Goal: Find specific page/section: Find specific page/section

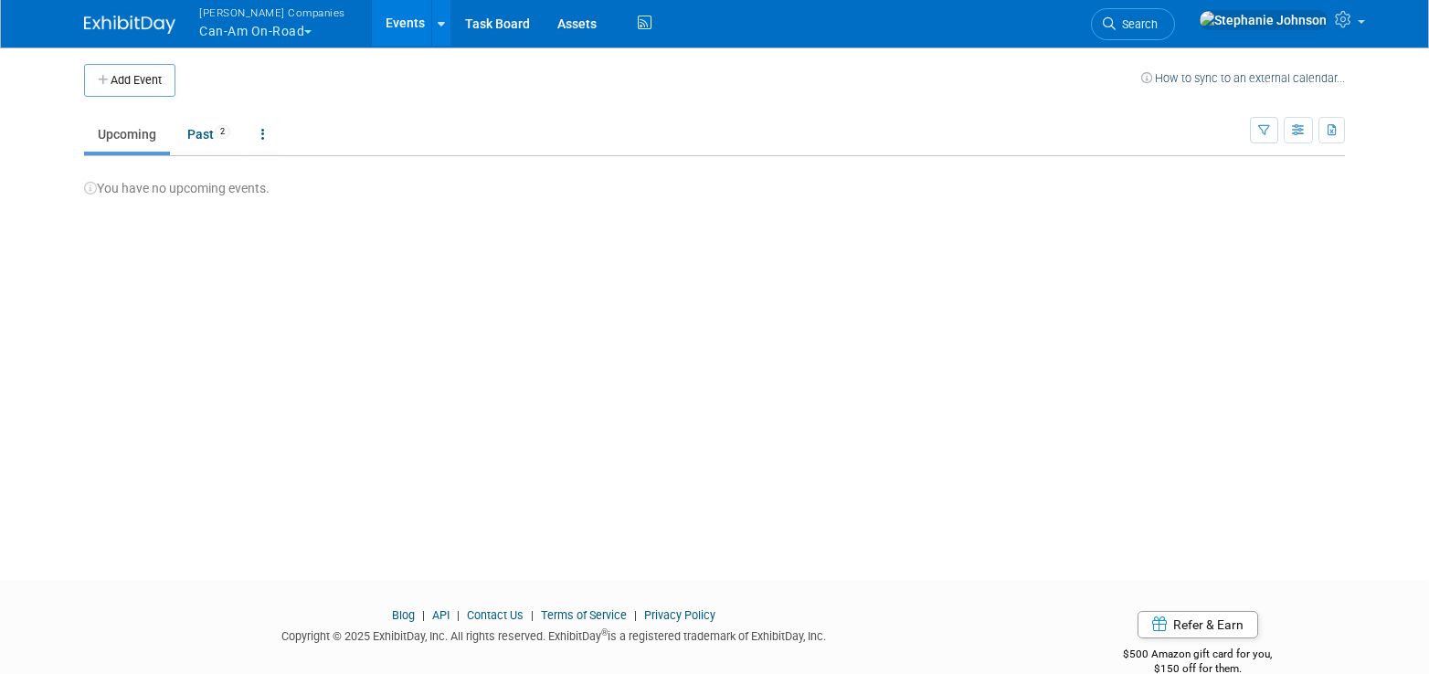
click at [311, 35] on button "[PERSON_NAME] Companies Can-Am On-Road" at bounding box center [282, 24] width 171 height 48
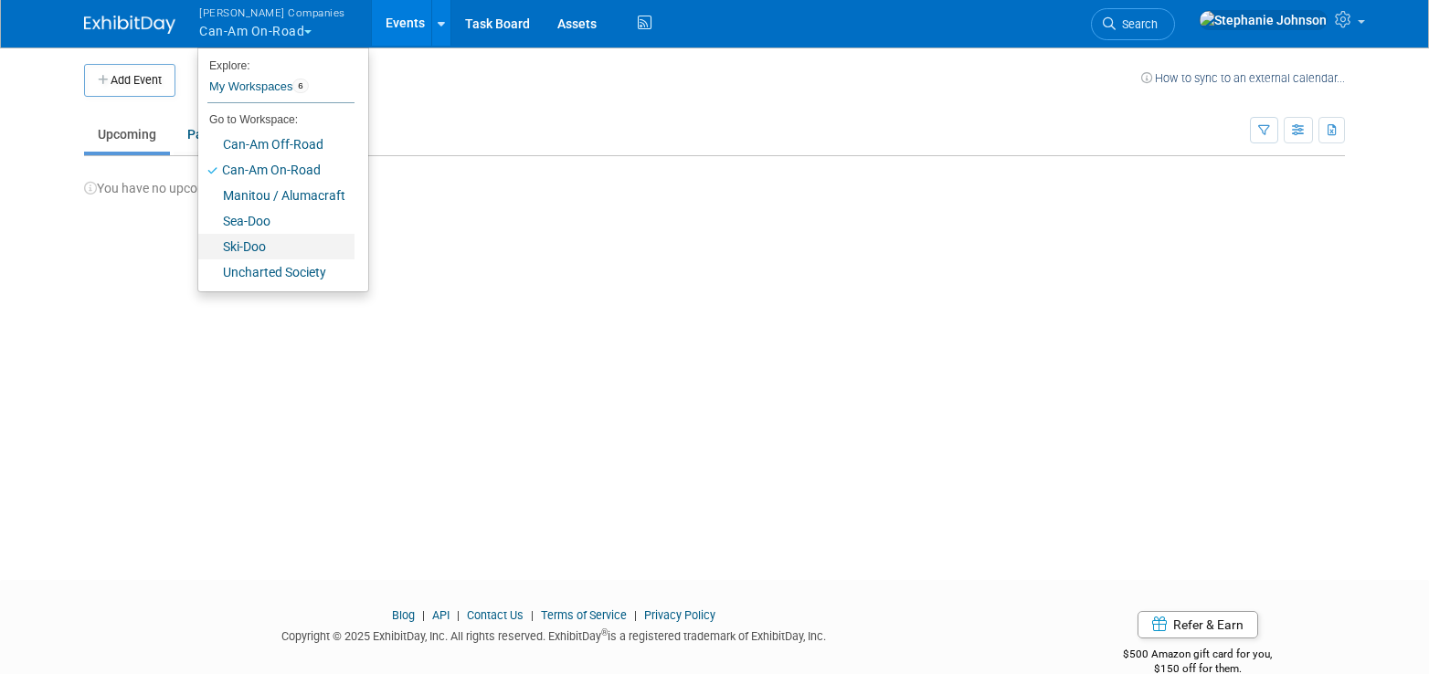
click at [276, 244] on link "Ski-Doo" at bounding box center [276, 247] width 156 height 26
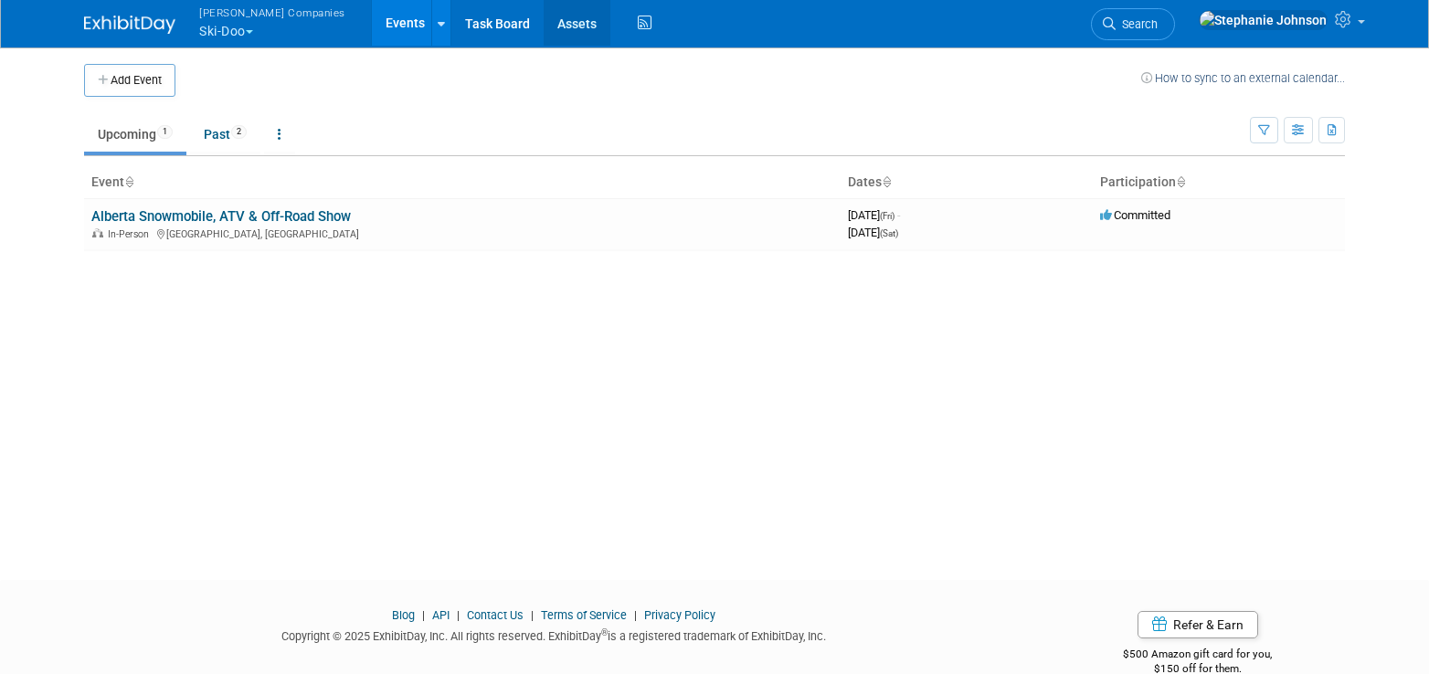
click at [544, 20] on link "Assets" at bounding box center [577, 23] width 67 height 46
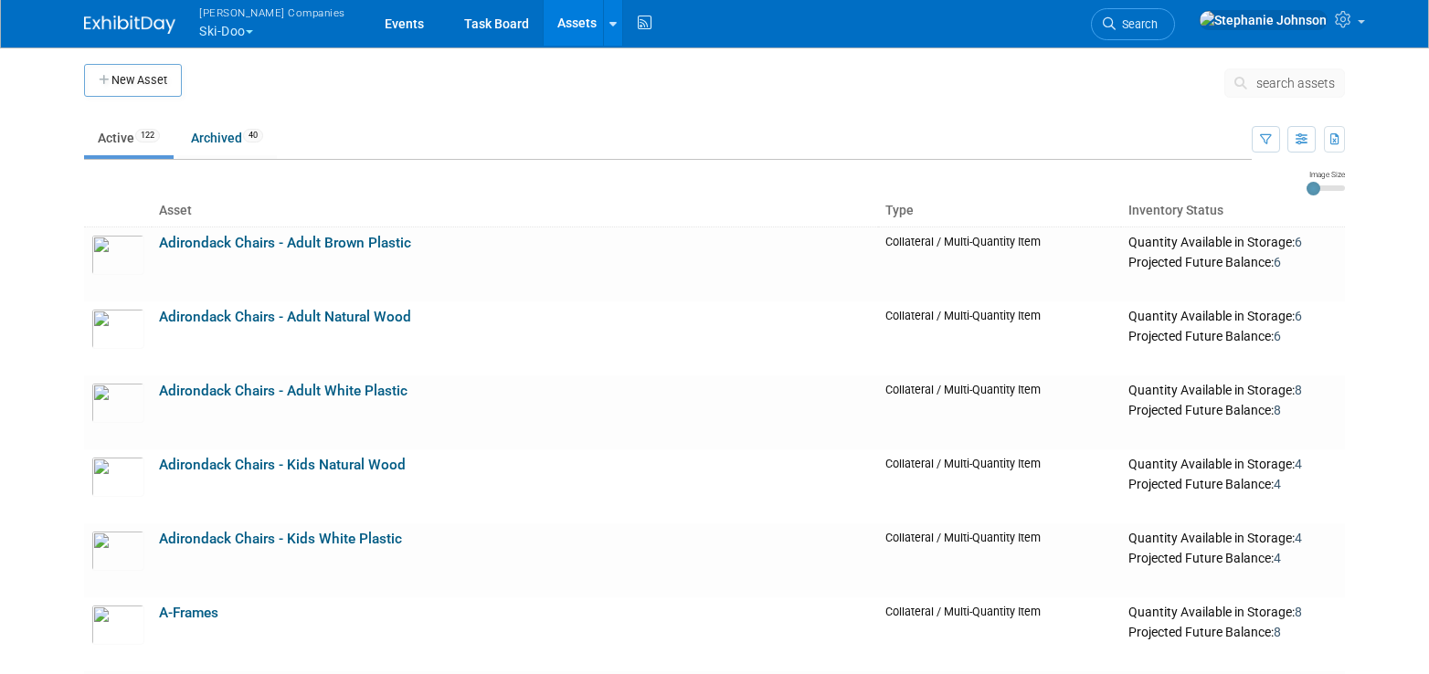
click at [1323, 86] on span "search assets" at bounding box center [1296, 83] width 79 height 15
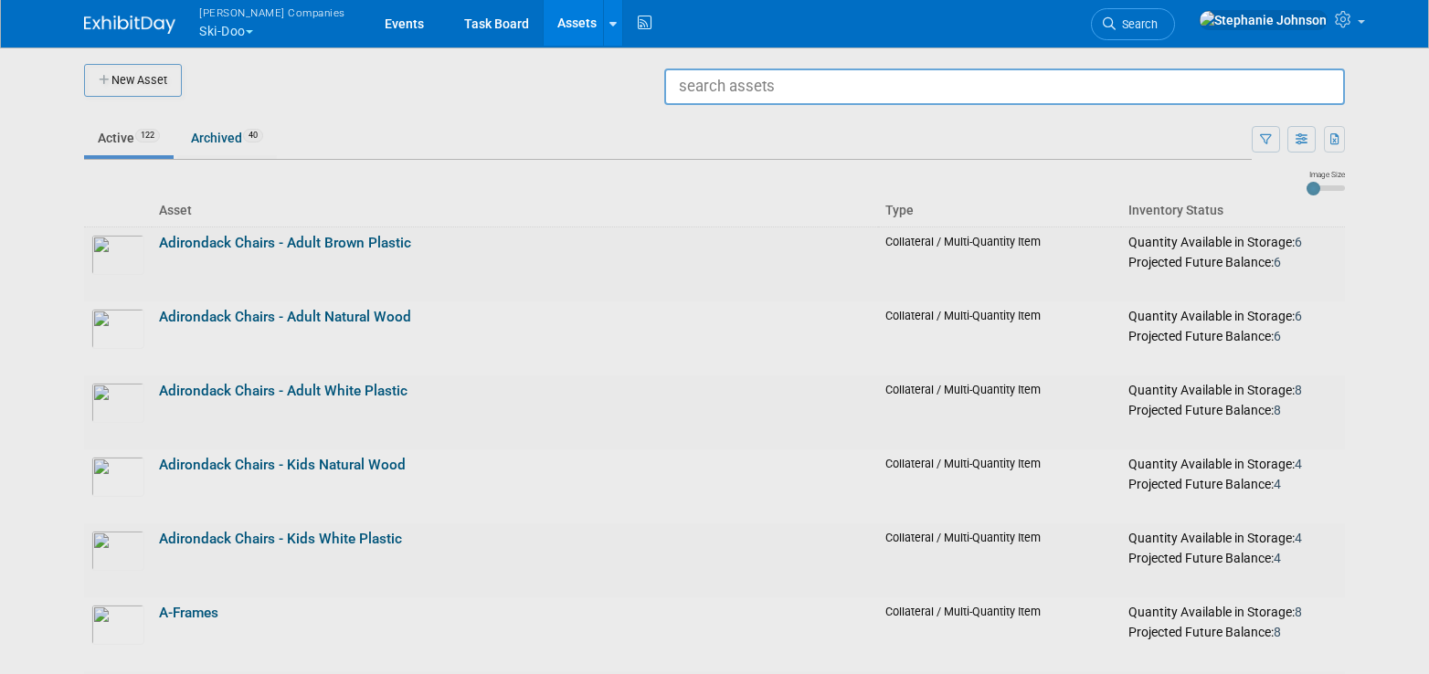
click at [715, 166] on div at bounding box center [715, 337] width 0 height 674
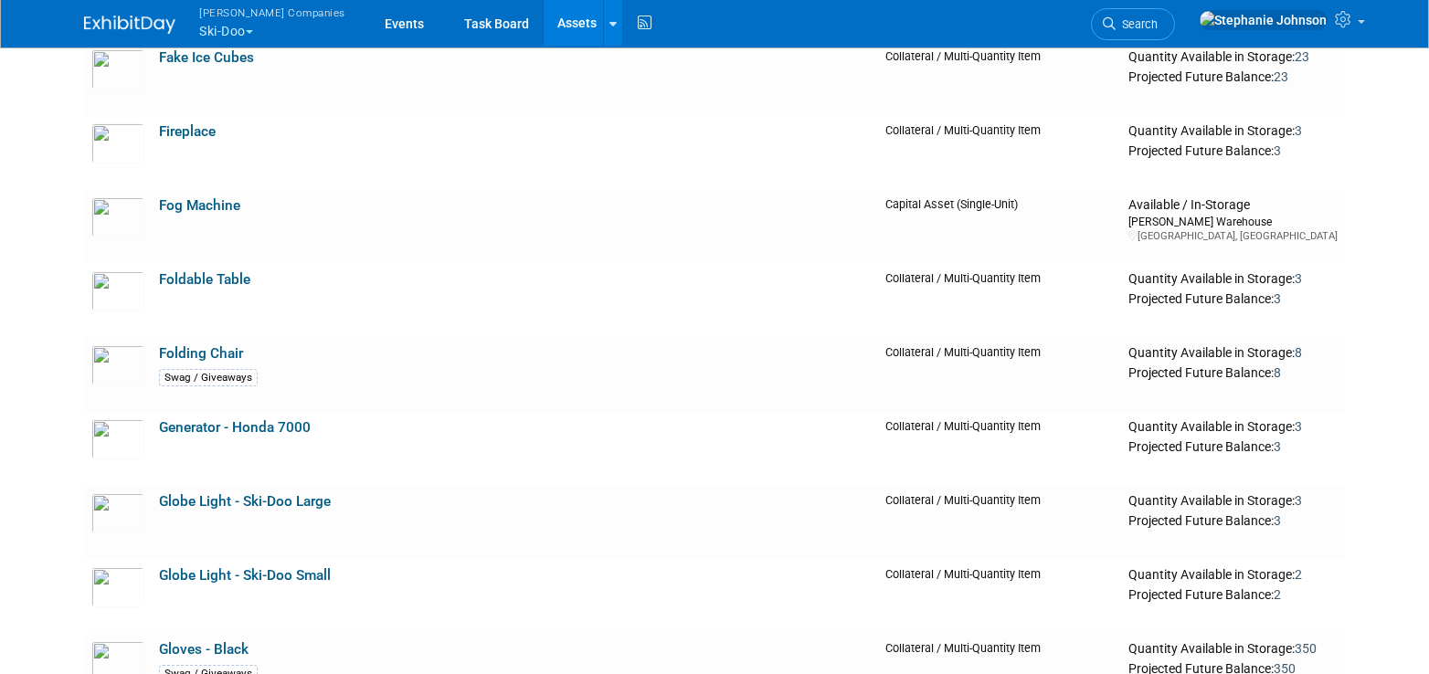
scroll to position [2672, 0]
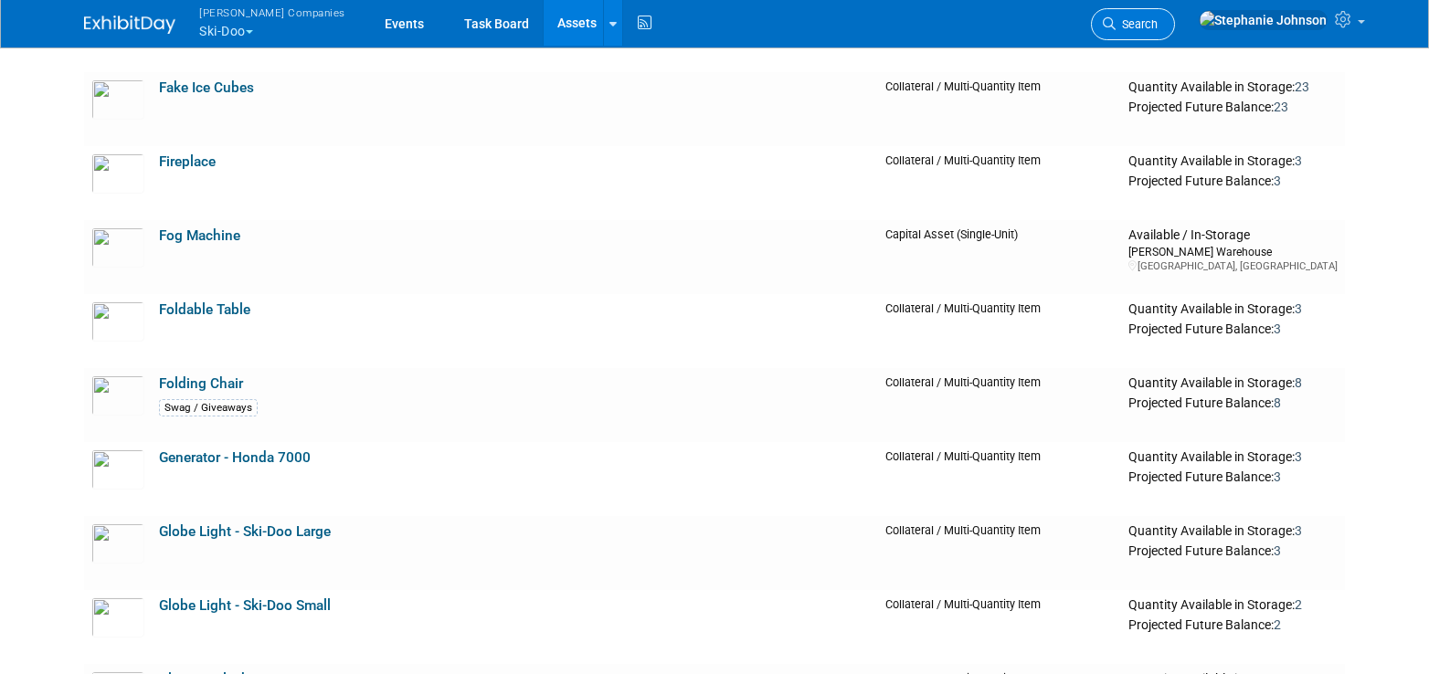
click at [1158, 17] on span "Search" at bounding box center [1137, 24] width 42 height 14
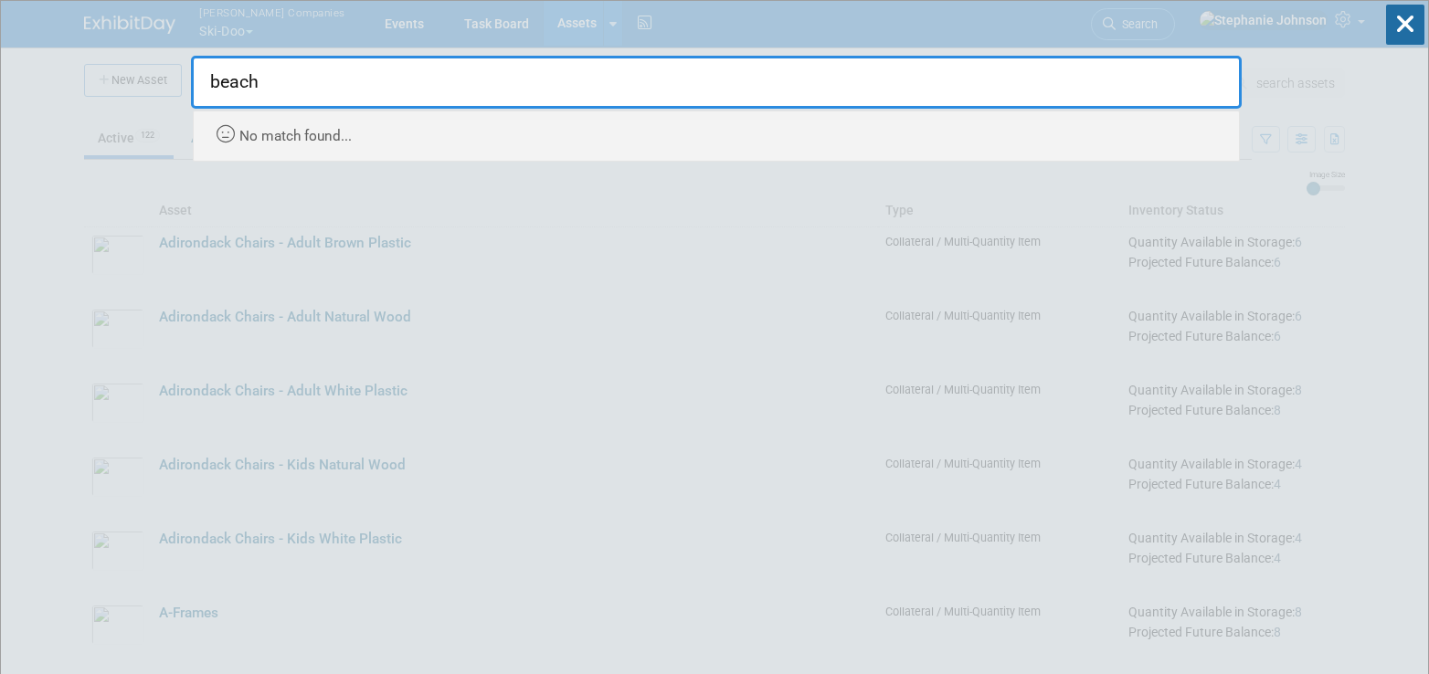
type input "beach"
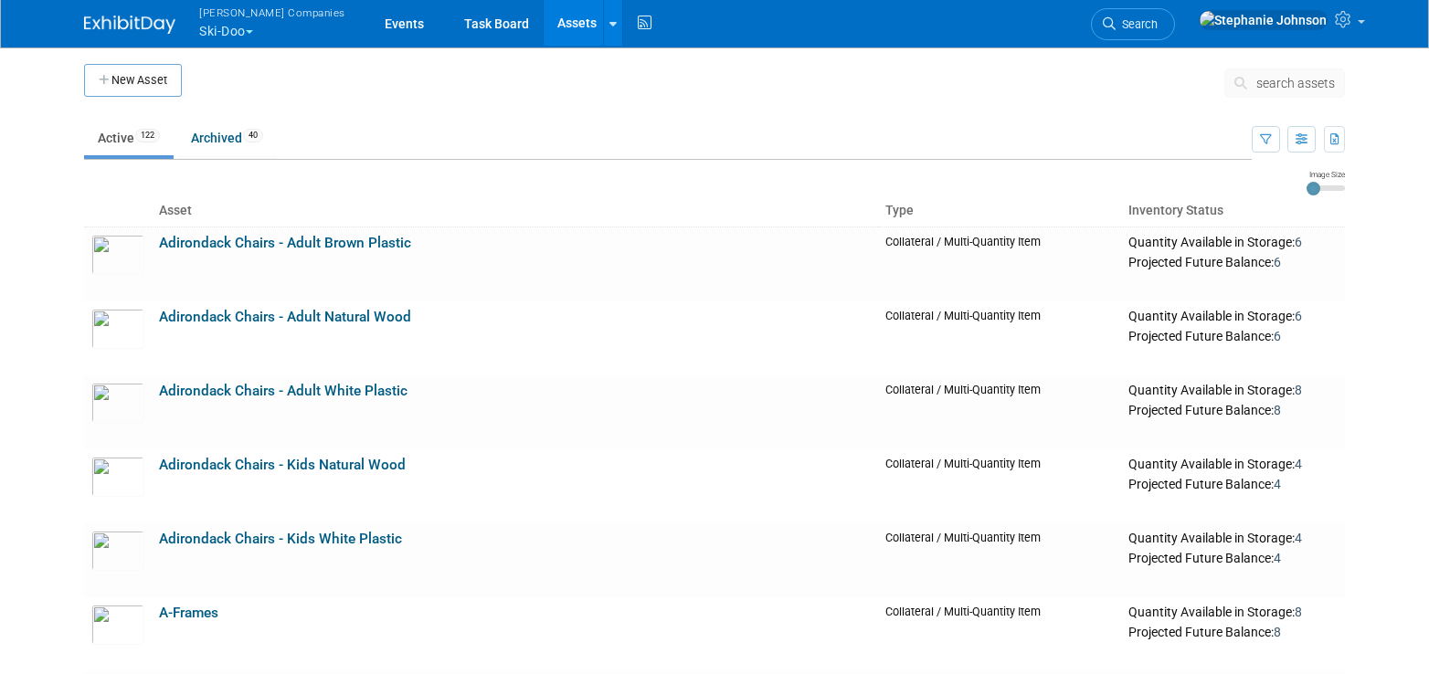
click at [1283, 83] on span "search assets" at bounding box center [1296, 83] width 79 height 15
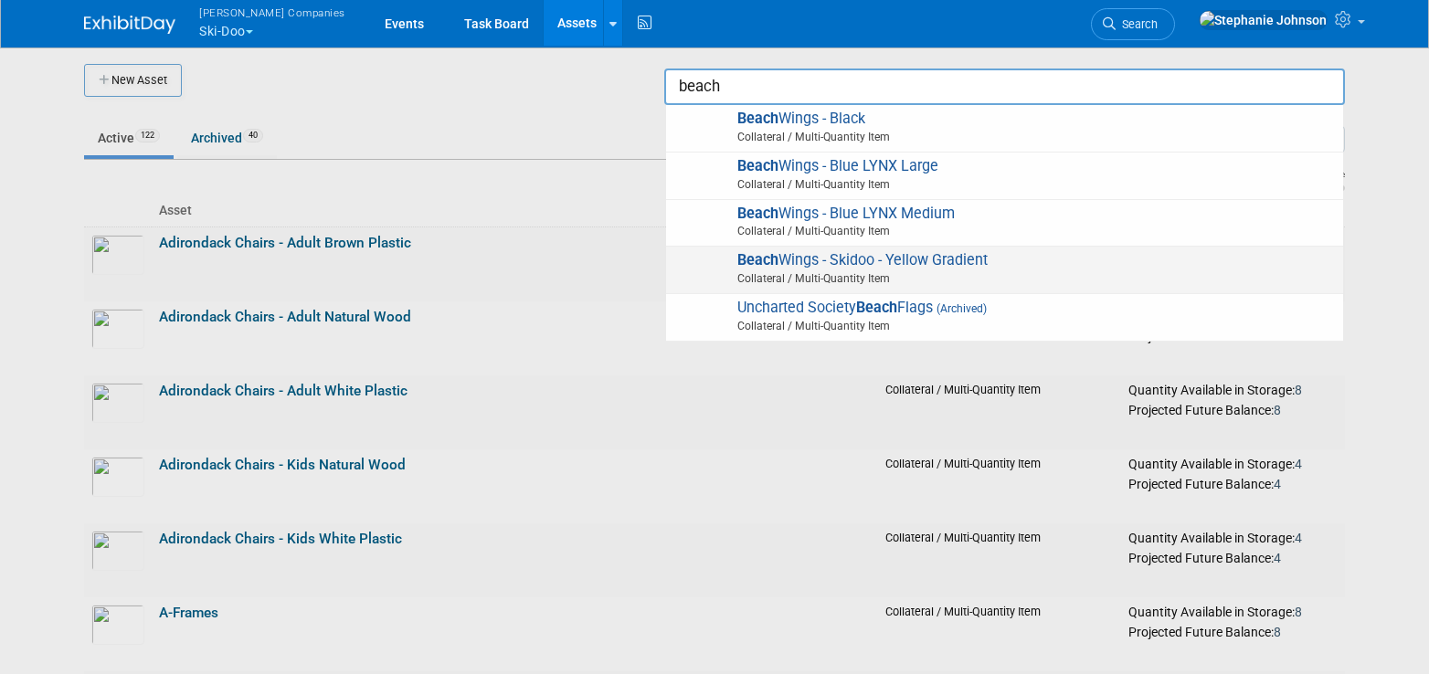
click at [923, 270] on span "Beach Wings - Skidoo - Yellow Gradient Collateral / Multi-Quantity Item" at bounding box center [1004, 269] width 659 height 37
type input "Beach Wings - Skidoo - Yellow Gradient"
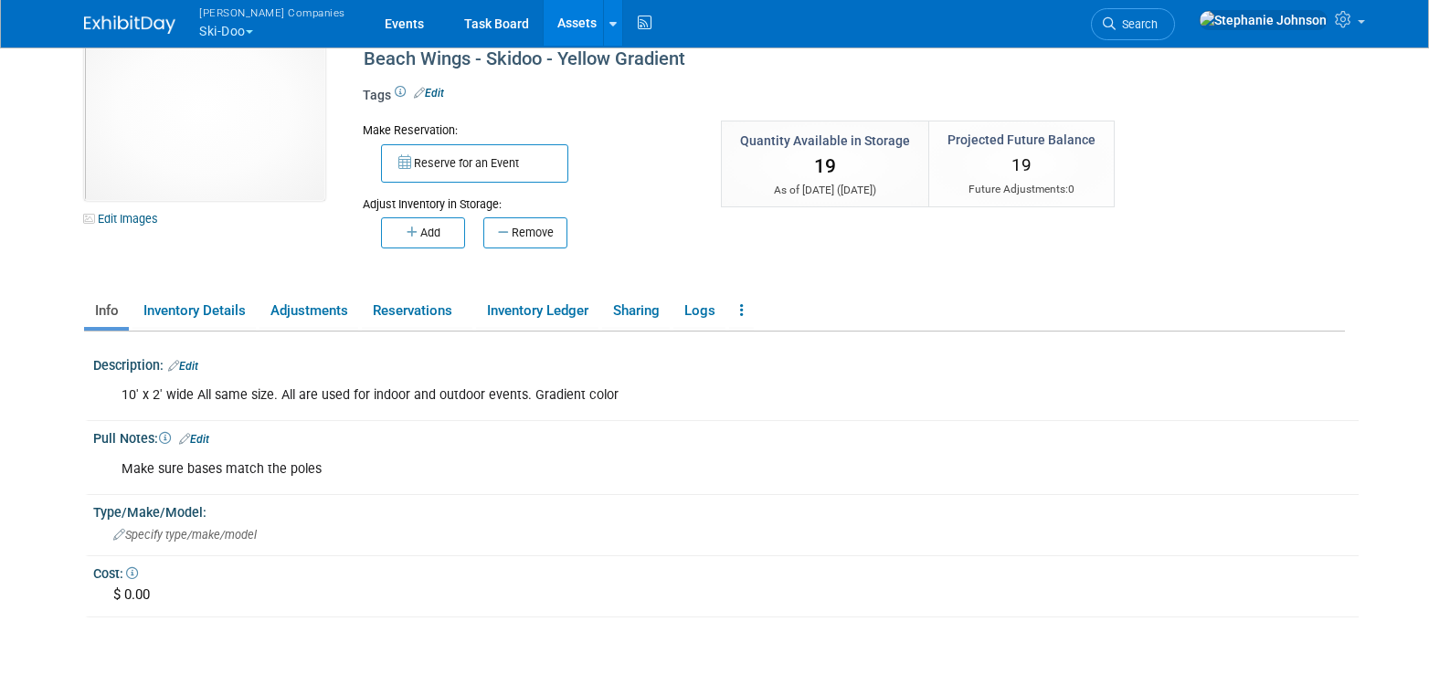
scroll to position [51, 0]
click at [219, 310] on link "Inventory Details" at bounding box center [194, 310] width 123 height 32
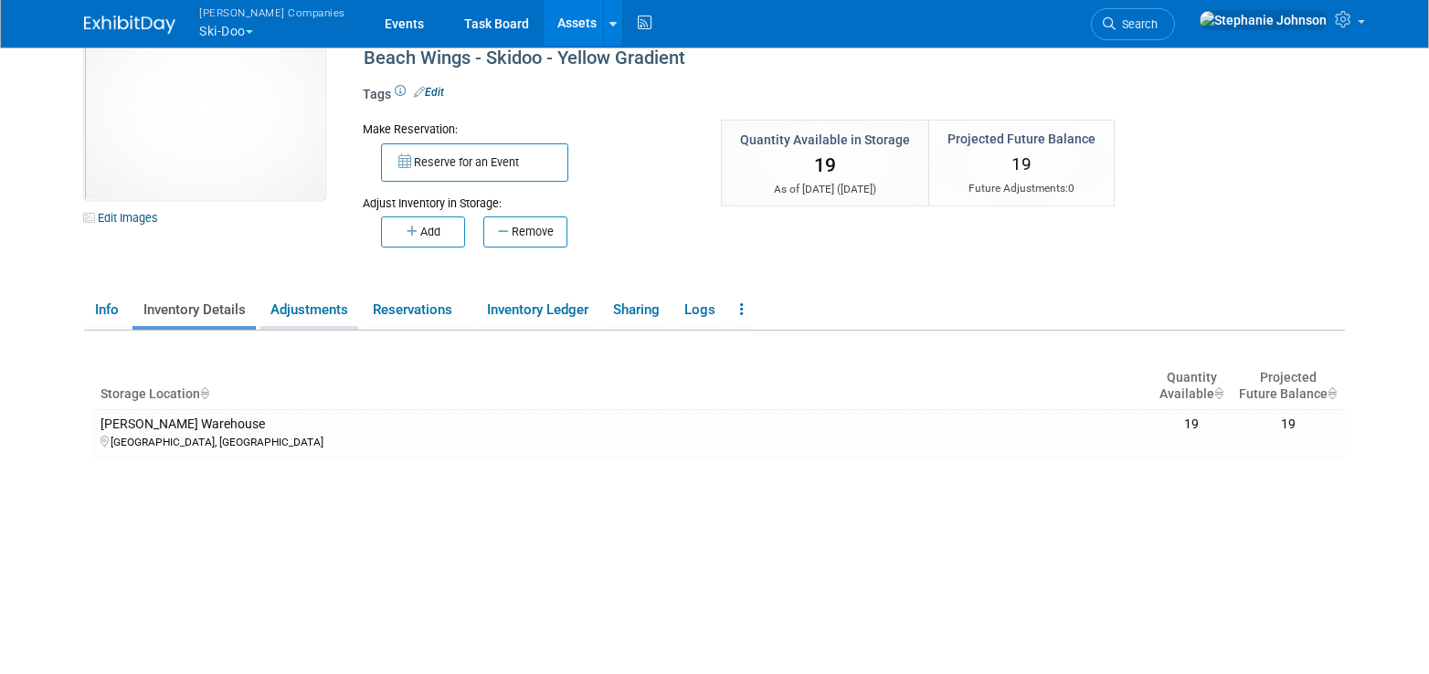
click at [307, 312] on link "Adjustments" at bounding box center [309, 310] width 99 height 32
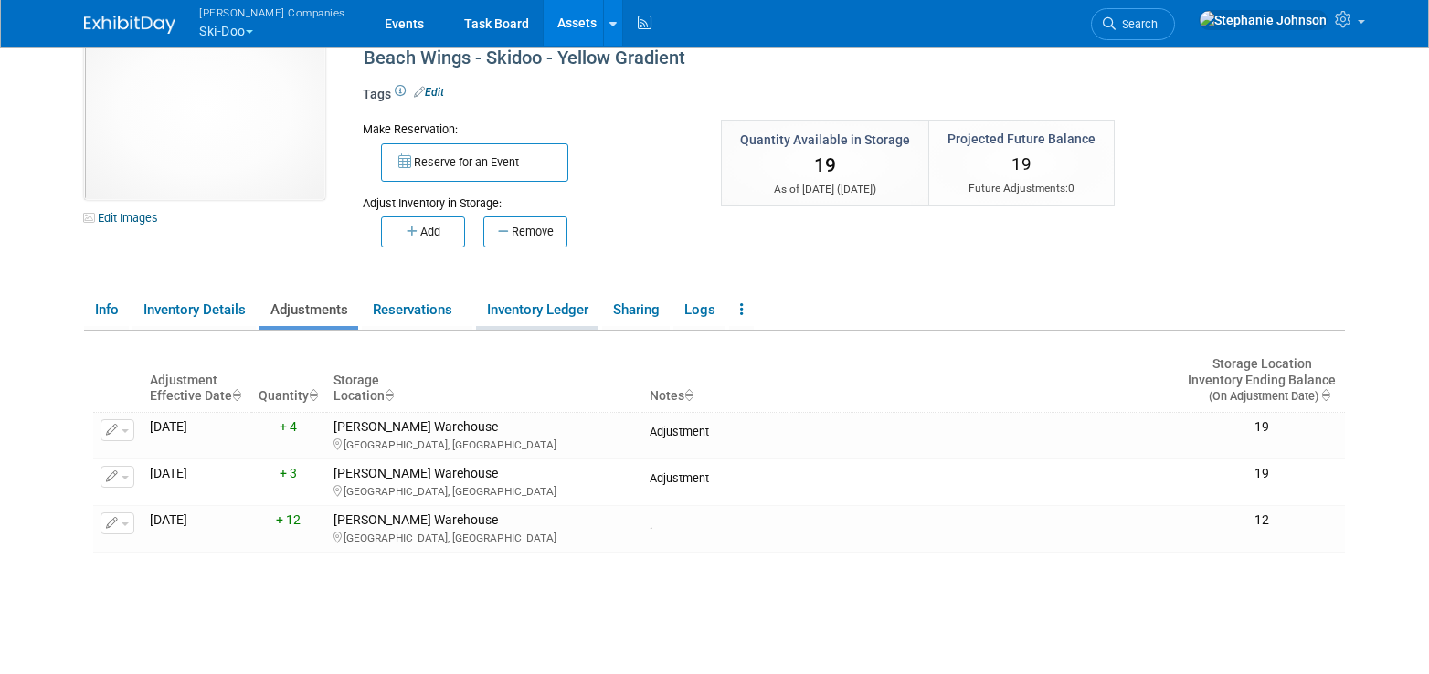
click at [567, 316] on link "Inventory Ledger" at bounding box center [537, 310] width 122 height 32
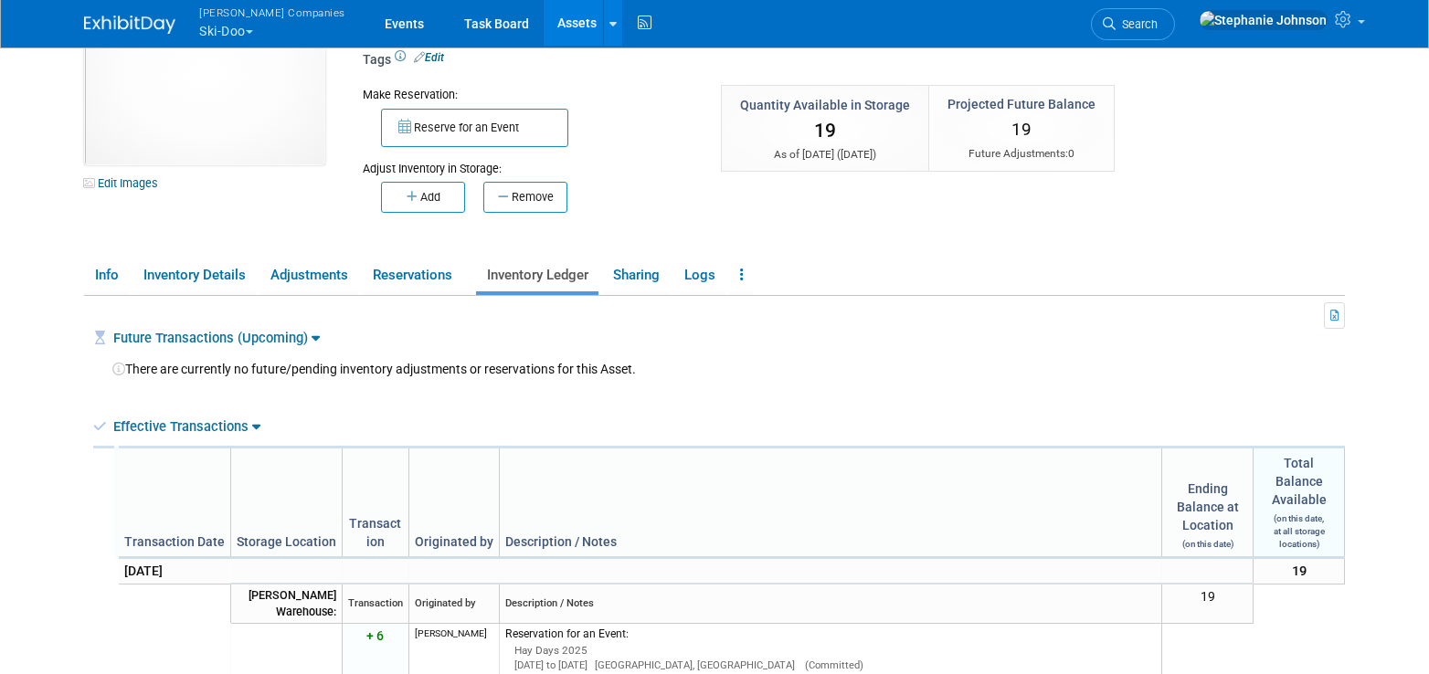
scroll to position [0, 0]
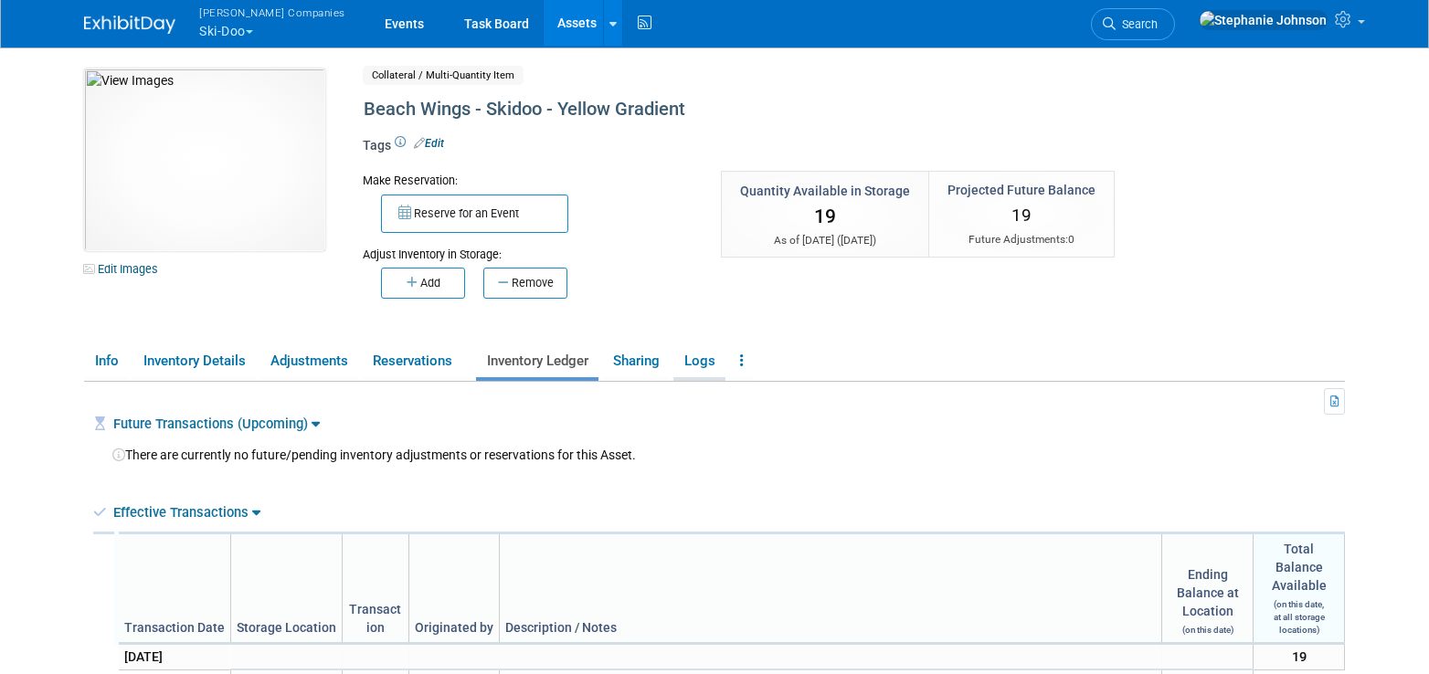
click at [707, 362] on link "Logs" at bounding box center [700, 361] width 52 height 32
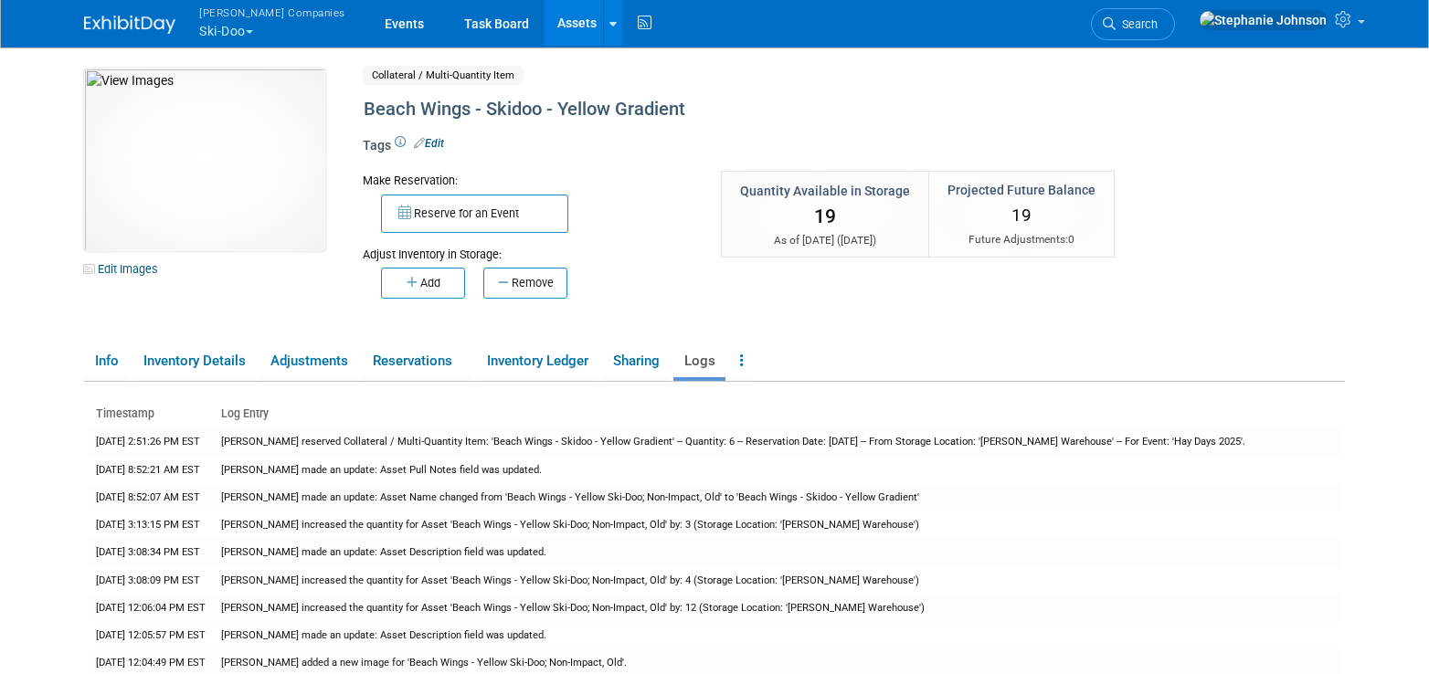
click at [253, 30] on span "button" at bounding box center [249, 32] width 7 height 4
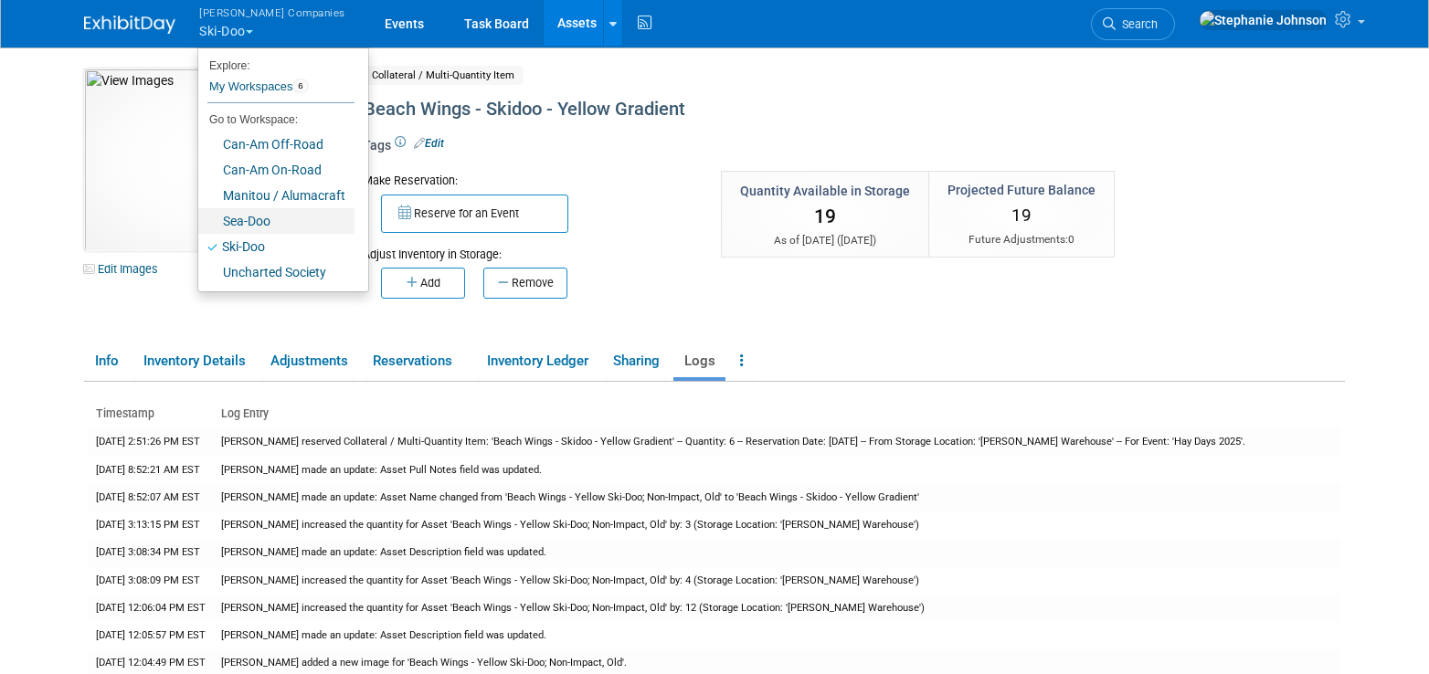
click at [268, 218] on link "Sea-Doo" at bounding box center [276, 221] width 156 height 26
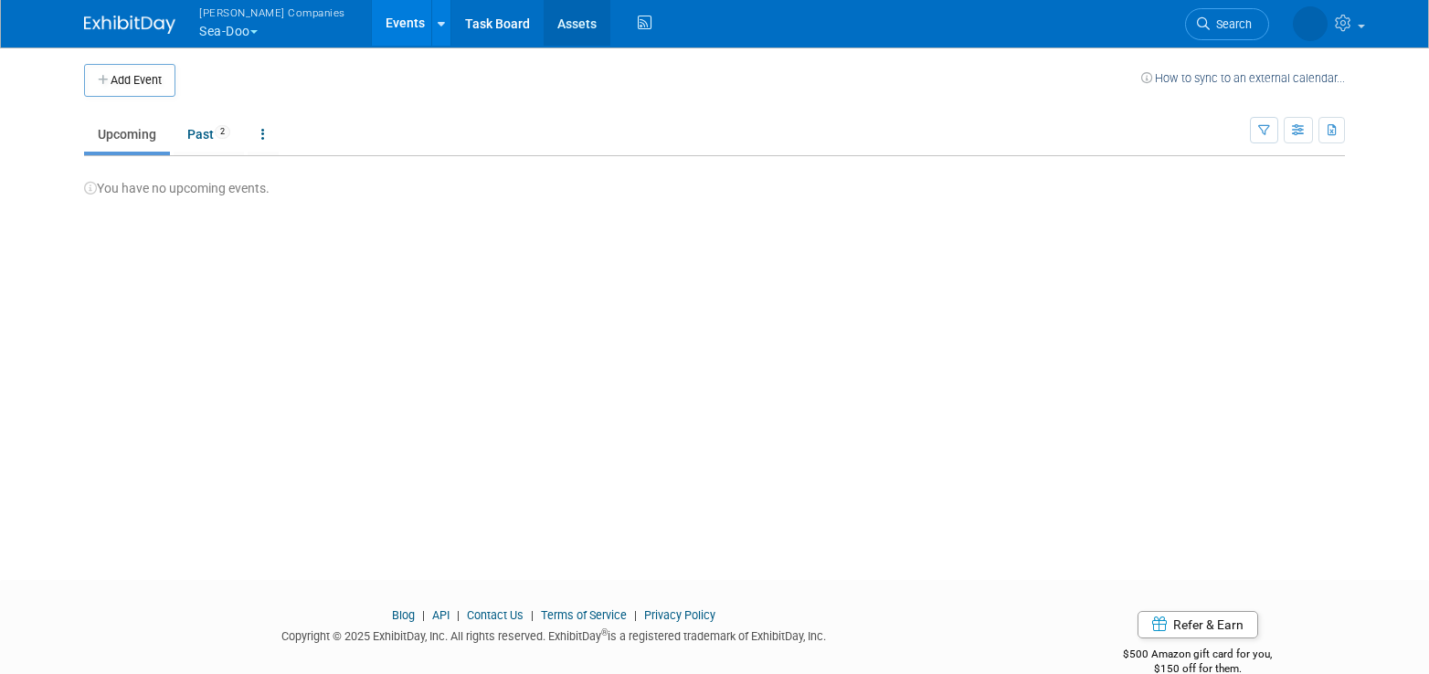
click at [544, 28] on link "Assets" at bounding box center [577, 23] width 67 height 46
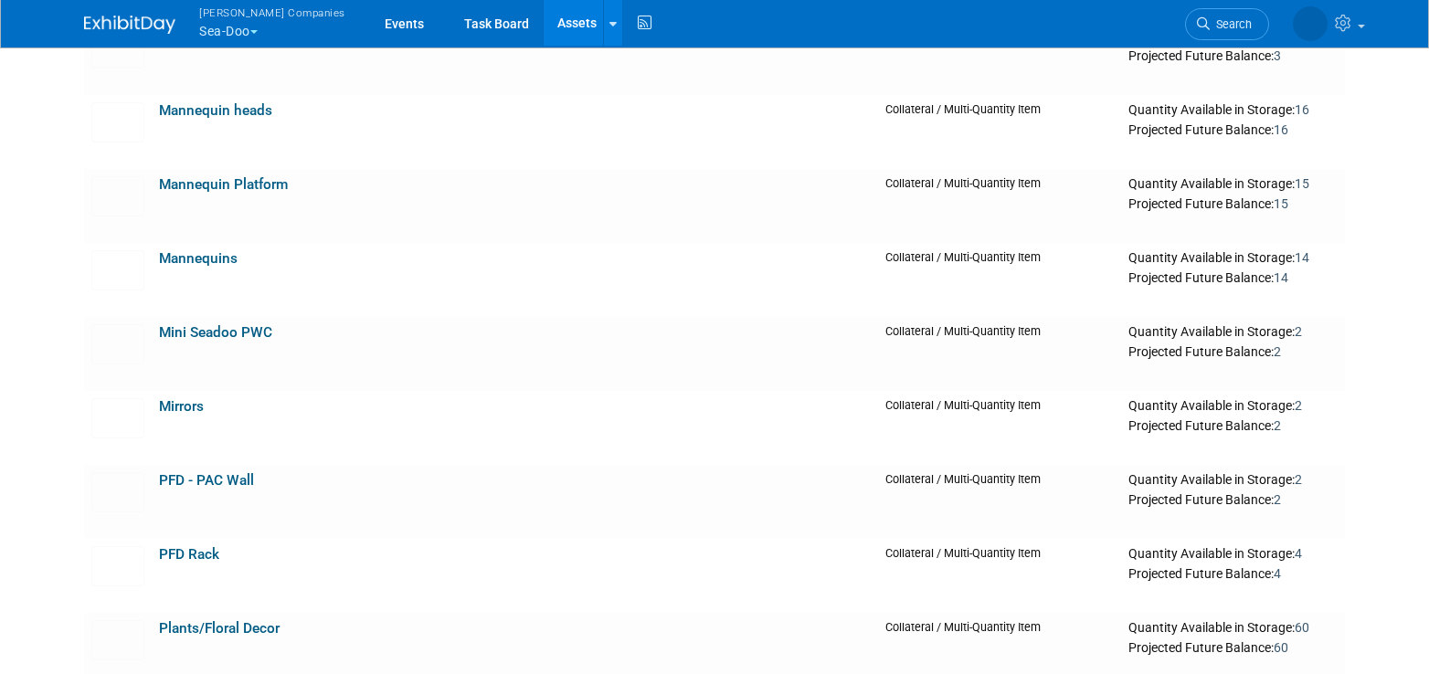
scroll to position [2684, 0]
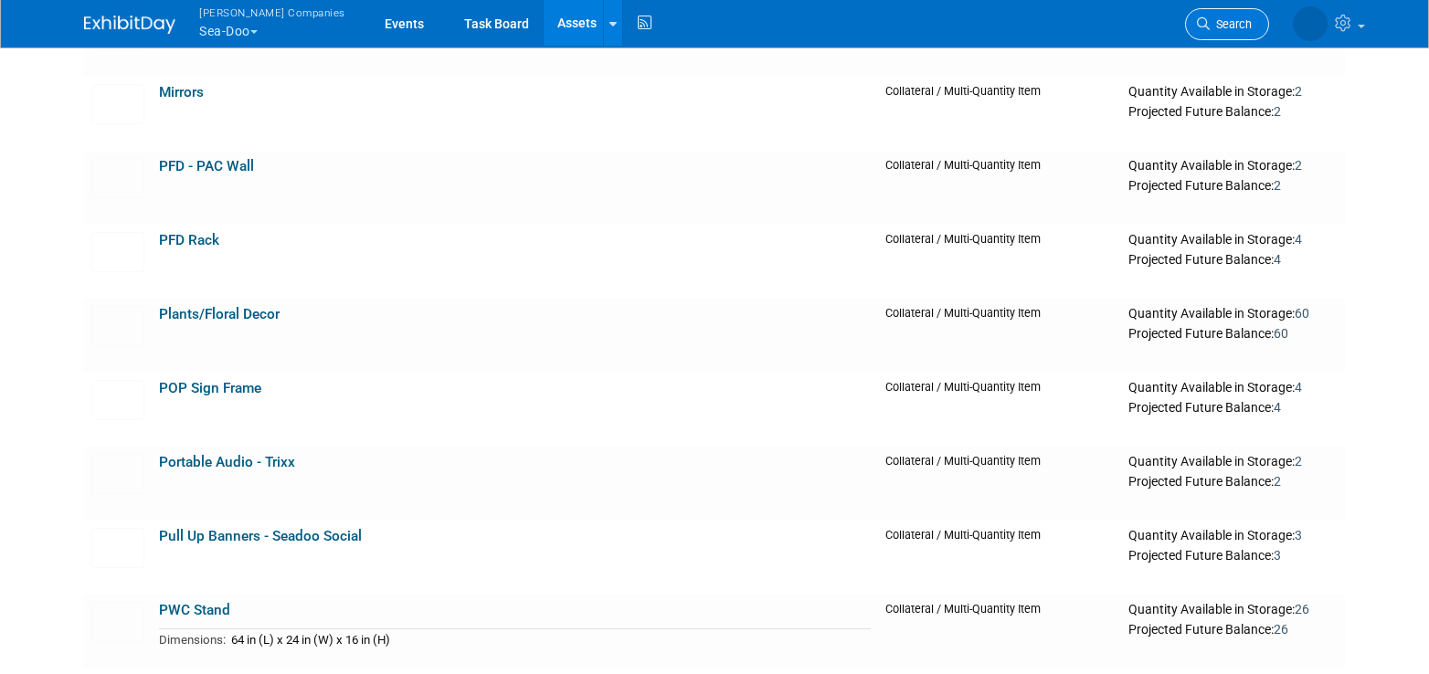
click at [1235, 27] on span "Search" at bounding box center [1231, 24] width 42 height 14
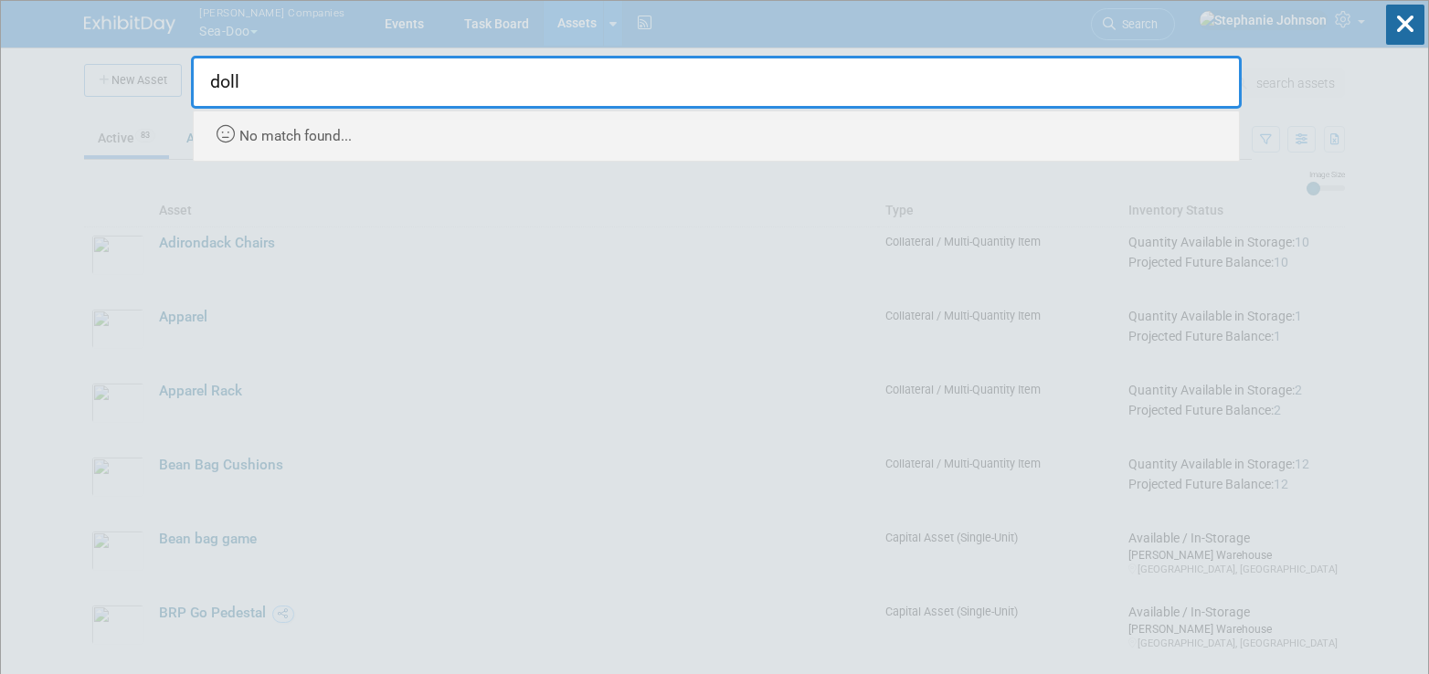
type input "doll"
click at [1002, 27] on div "doll No match found..." at bounding box center [716, 81] width 1051 height 161
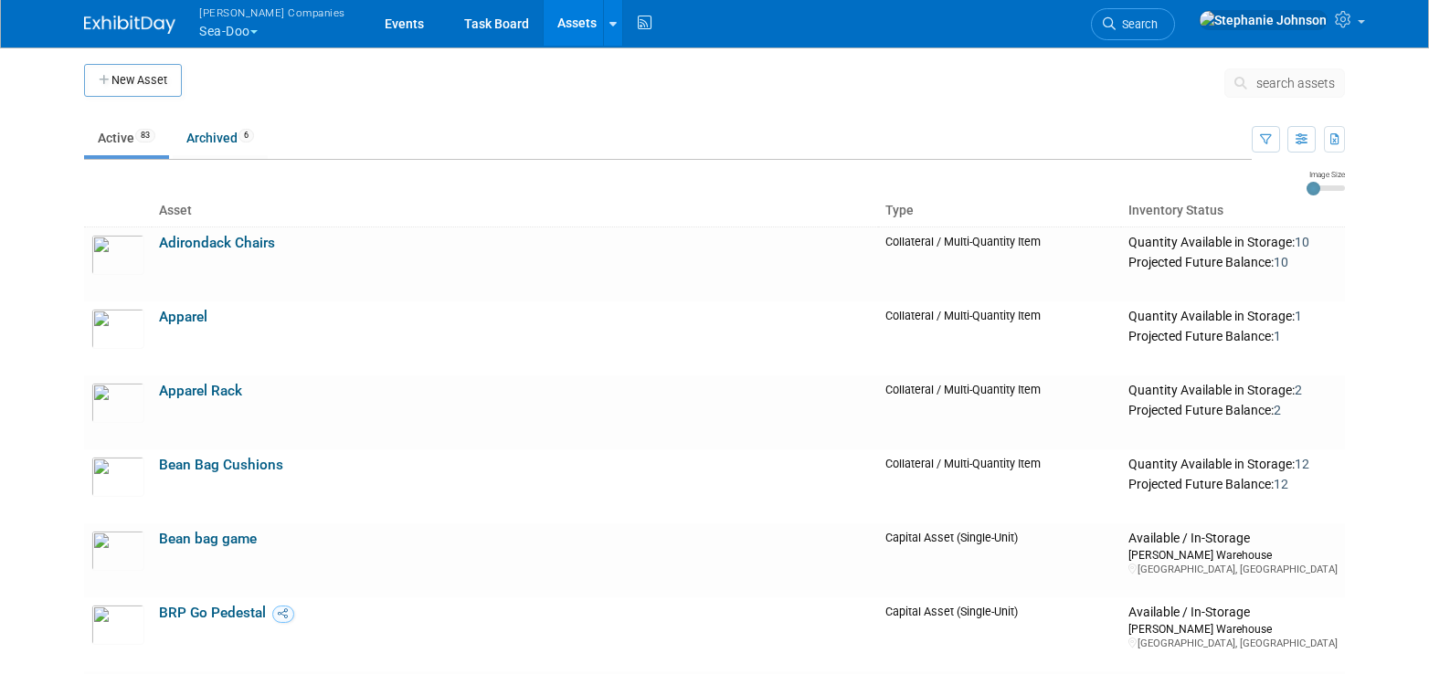
click at [1310, 85] on span "search assets" at bounding box center [1296, 83] width 79 height 15
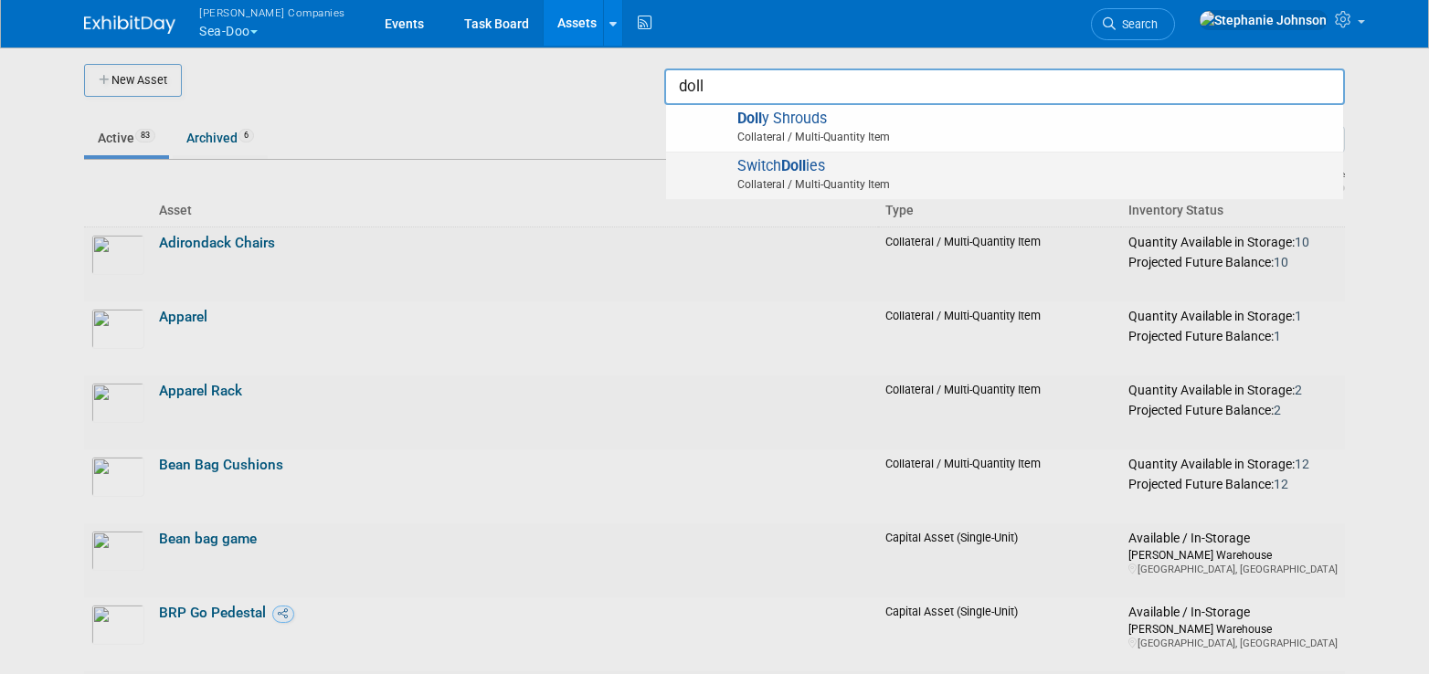
click at [850, 177] on span "Collateral / Multi-Quantity Item" at bounding box center [1007, 184] width 653 height 16
type input "Switch Dollies"
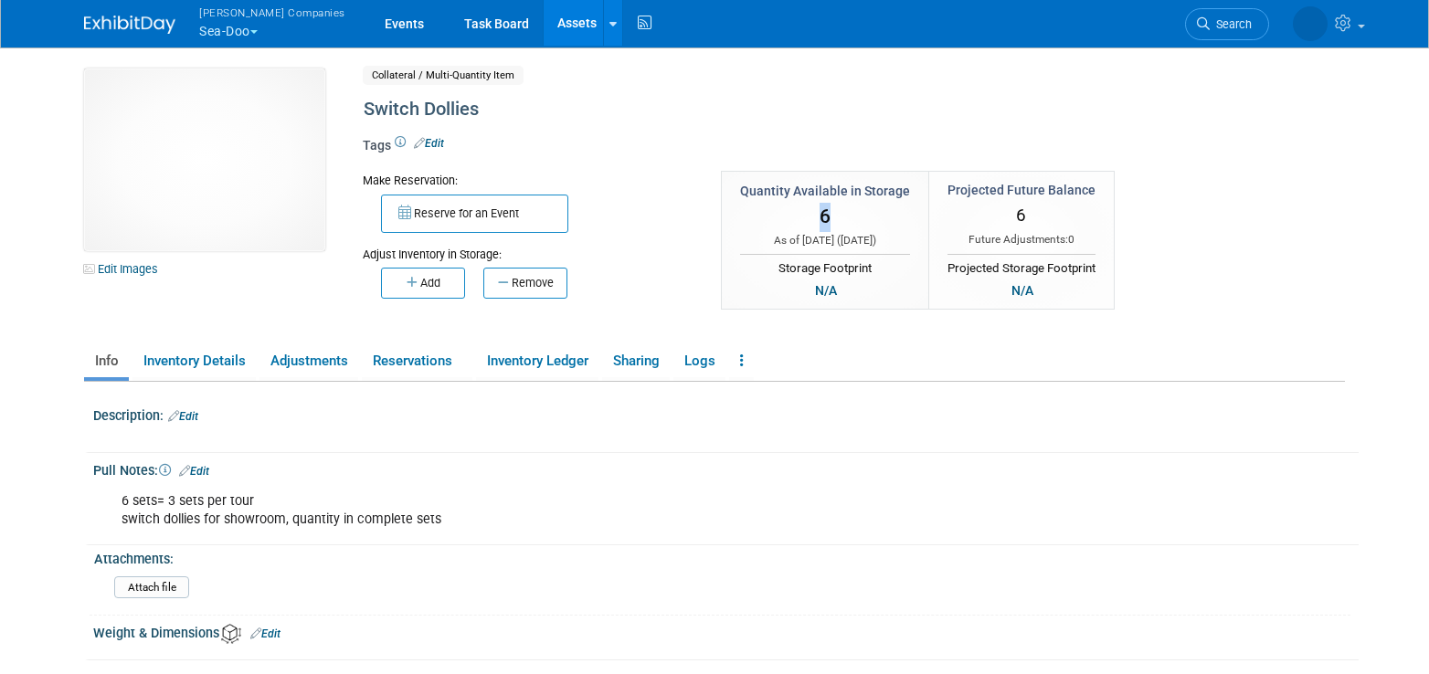
drag, startPoint x: 830, startPoint y: 217, endPoint x: 803, endPoint y: 217, distance: 26.5
click at [803, 217] on div "6" at bounding box center [825, 217] width 170 height 34
click at [1249, 34] on link "Search" at bounding box center [1227, 24] width 84 height 32
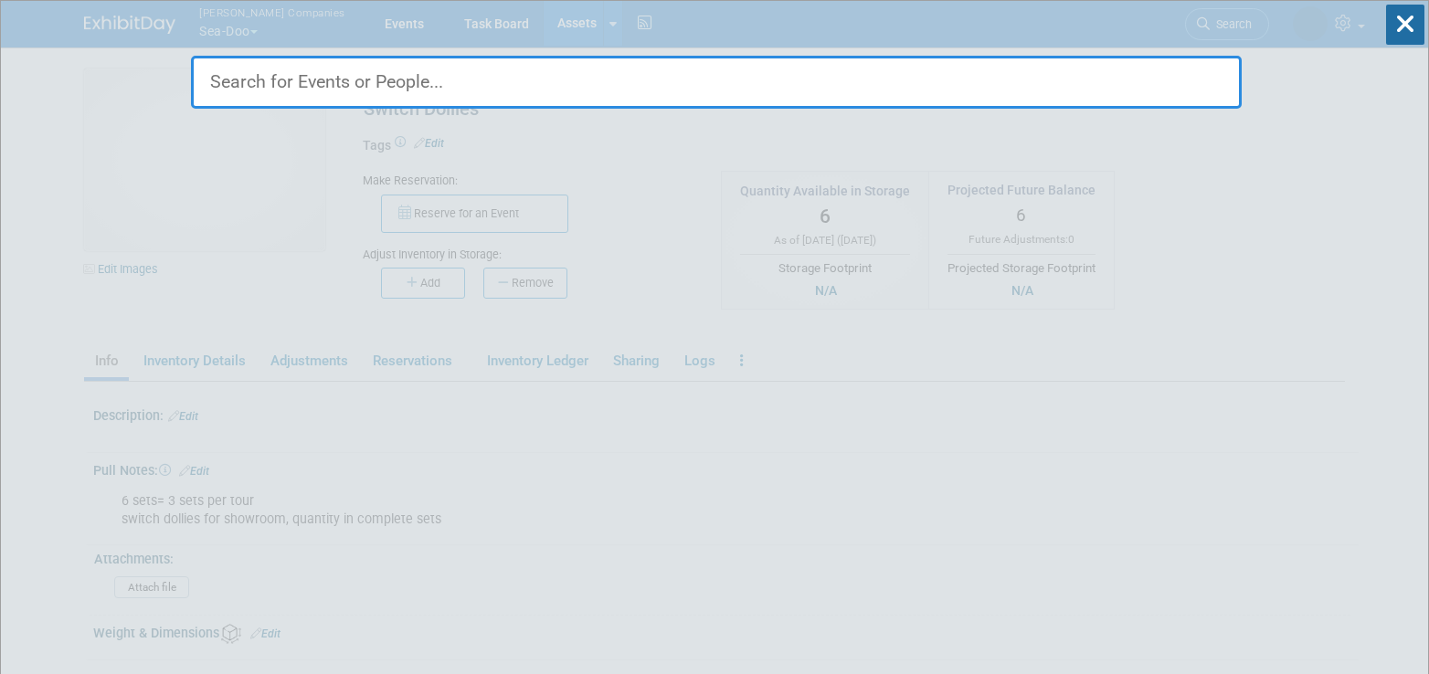
click at [547, 89] on input "text" at bounding box center [716, 82] width 1051 height 53
type input "s"
drag, startPoint x: 1344, startPoint y: 312, endPoint x: 1246, endPoint y: 197, distance: 151.0
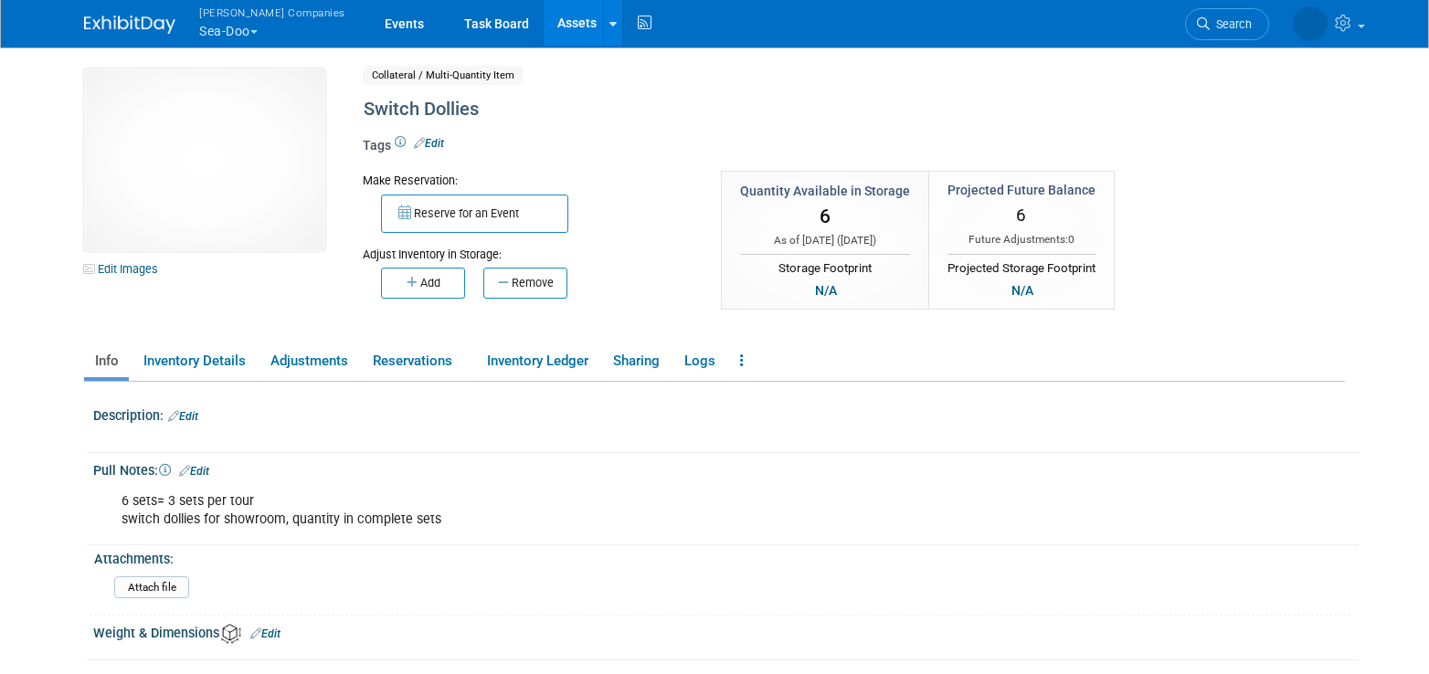
click at [544, 16] on link "Assets" at bounding box center [577, 23] width 67 height 46
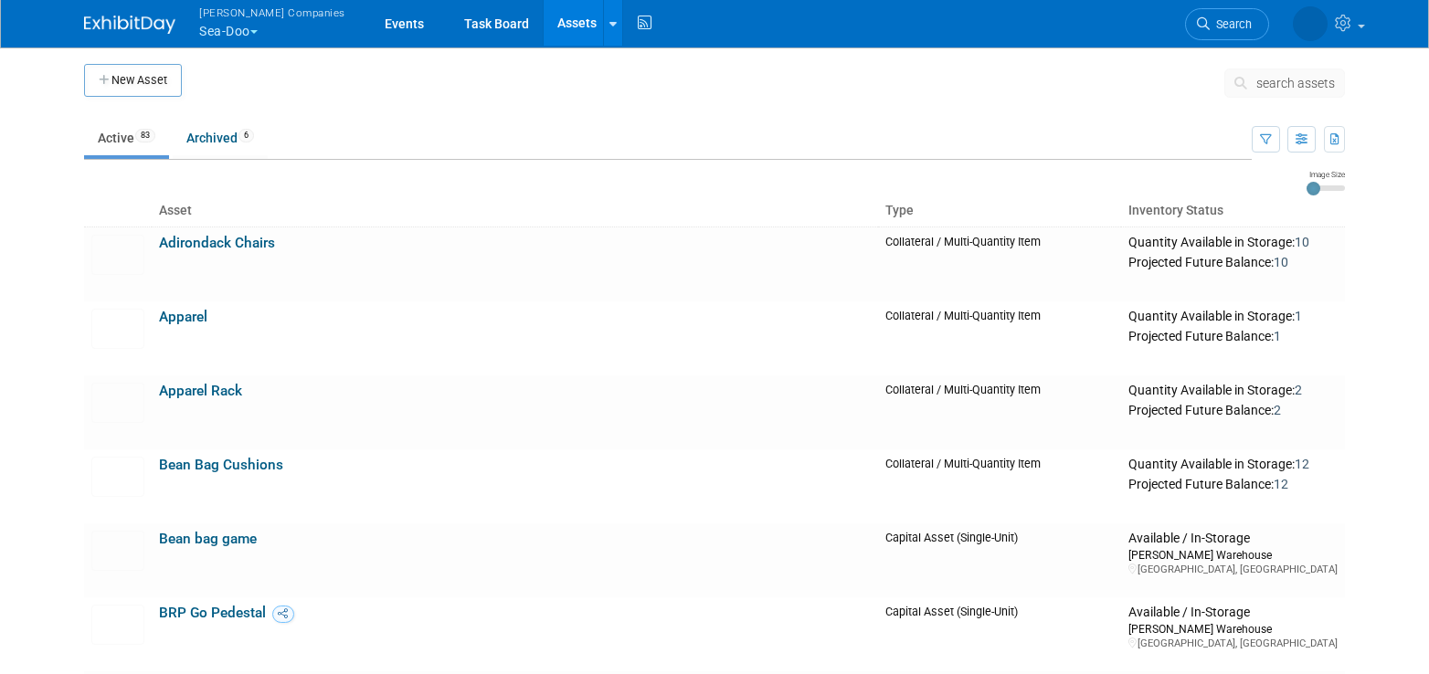
click at [1289, 87] on span "search assets" at bounding box center [1296, 83] width 79 height 15
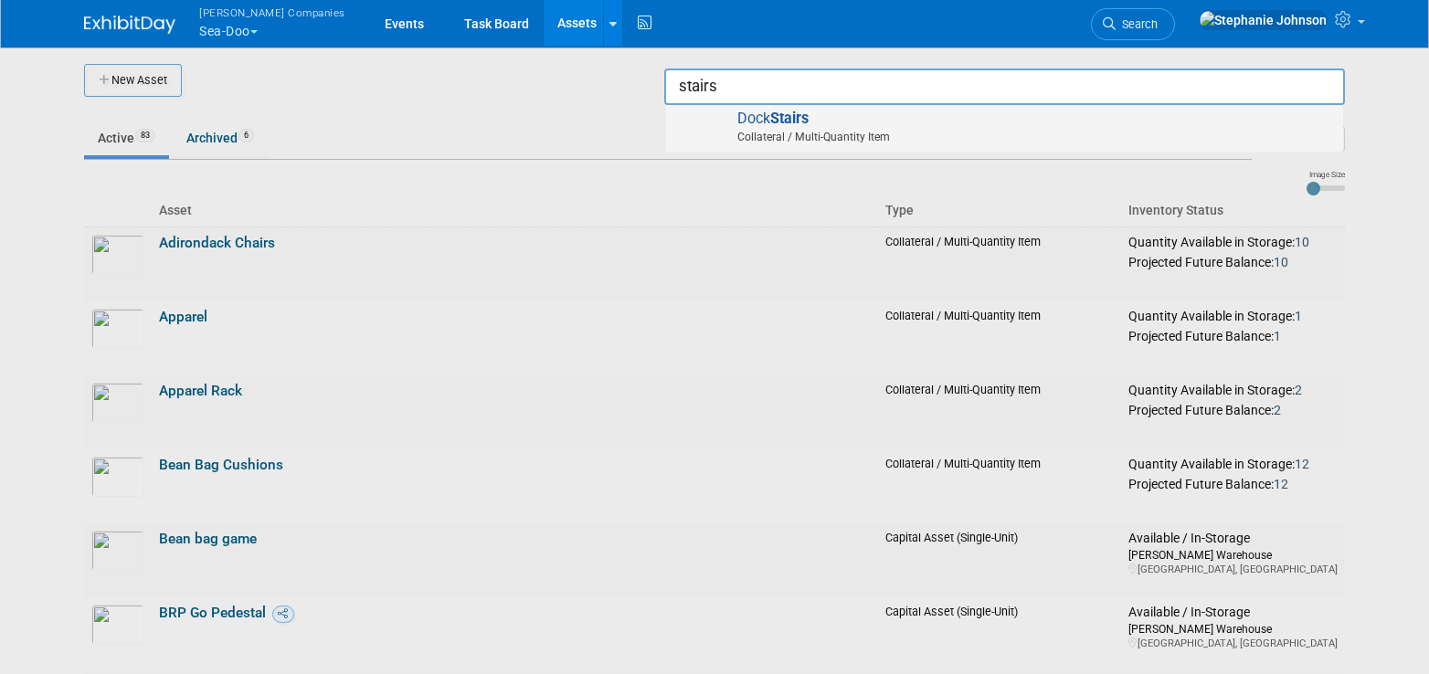
click at [853, 127] on span "Dock Stairs Collateral / Multi-Quantity Item" at bounding box center [1004, 128] width 659 height 37
type input "Dock Stairs"
